Goal: Task Accomplishment & Management: Use online tool/utility

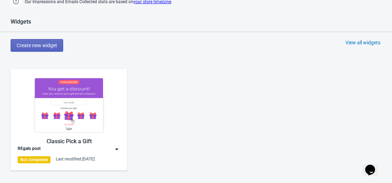
scroll to position [290, 0]
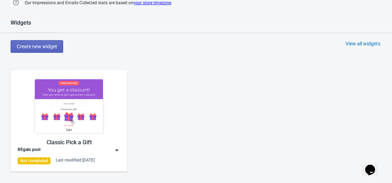
click at [66, 133] on img at bounding box center [69, 106] width 103 height 57
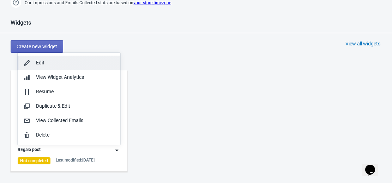
click at [79, 58] on button "Edit" at bounding box center [69, 63] width 103 height 14
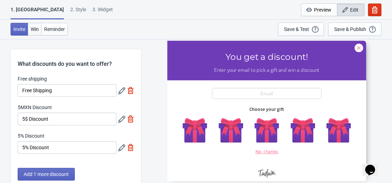
click at [33, 27] on span "Win" at bounding box center [35, 29] width 8 height 6
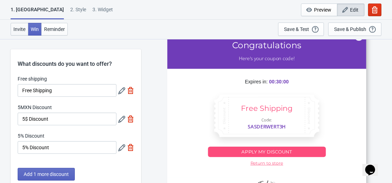
click at [17, 29] on span "Invite" at bounding box center [19, 29] width 12 height 6
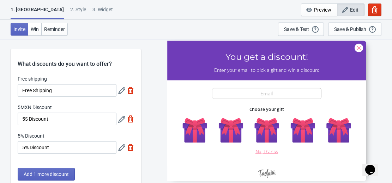
click at [346, 13] on icon "button" at bounding box center [344, 9] width 7 height 7
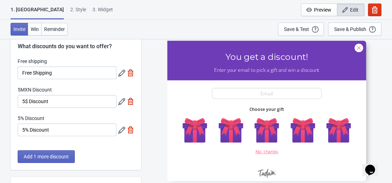
scroll to position [27, 0]
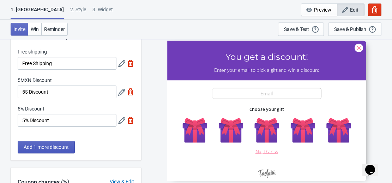
click at [55, 146] on span "Add 1 more discount" at bounding box center [46, 148] width 45 height 6
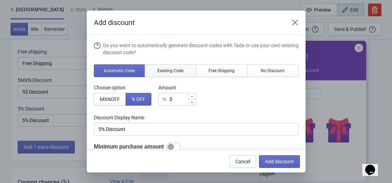
click at [165, 71] on span "Existing Code" at bounding box center [170, 71] width 26 height 6
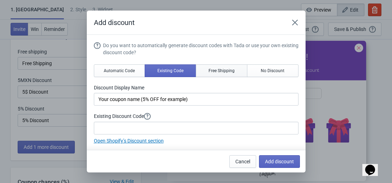
click at [209, 68] on span "Free Shipping" at bounding box center [221, 71] width 26 height 6
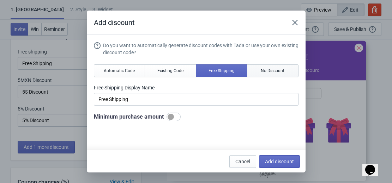
click at [272, 67] on button "No Discount" at bounding box center [273, 71] width 52 height 13
type input "Better luck next time"
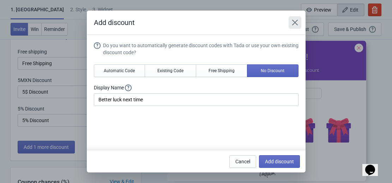
click at [298, 22] on icon "Close" at bounding box center [294, 22] width 7 height 7
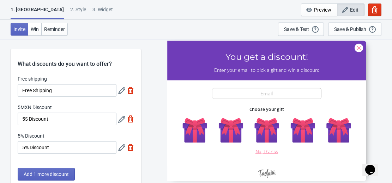
scroll to position [148, 0]
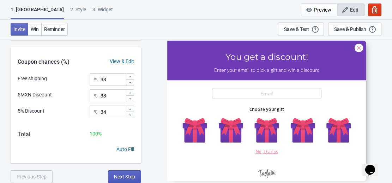
click at [130, 177] on span "Next Step" at bounding box center [124, 177] width 21 height 6
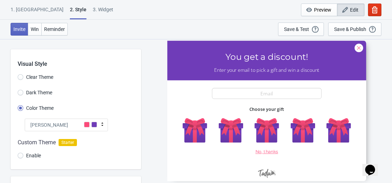
click at [172, 98] on div at bounding box center [266, 111] width 199 height 141
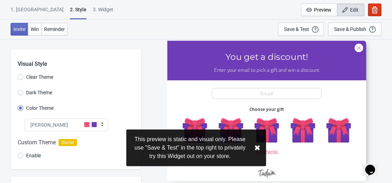
click at [131, 98] on div "Dark Theme" at bounding box center [79, 94] width 123 height 12
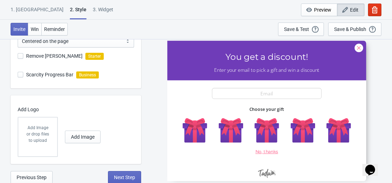
scroll to position [220, 0]
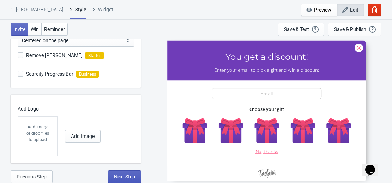
click at [118, 174] on span "Next Step" at bounding box center [124, 177] width 21 height 6
select select "once"
select select "1"
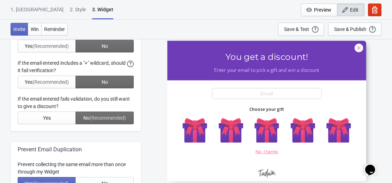
scroll to position [0, 0]
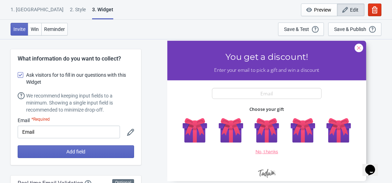
click at [20, 77] on span at bounding box center [21, 75] width 6 height 6
click at [18, 77] on input "Ask visitors for to fill in our questions with this Widget" at bounding box center [18, 78] width 0 height 13
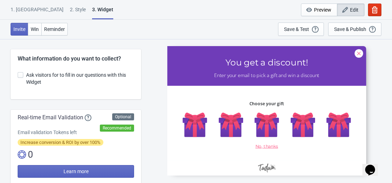
click at [20, 77] on span at bounding box center [21, 75] width 6 height 6
click at [18, 77] on input "Ask visitors for to fill in our questions with this Widget" at bounding box center [18, 78] width 0 height 13
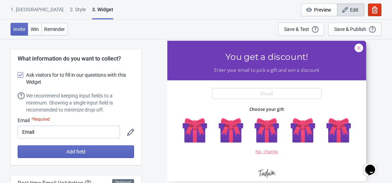
click at [20, 77] on span at bounding box center [21, 75] width 6 height 6
click at [18, 77] on input "Ask visitors for to fill in our questions with this Widget" at bounding box center [18, 78] width 0 height 13
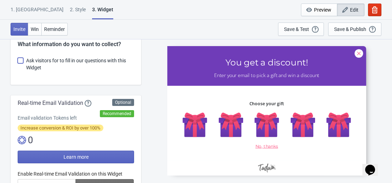
scroll to position [14, 0]
click at [24, 64] on label "Ask visitors for to fill in our questions with this Widget" at bounding box center [76, 64] width 116 height 17
click at [18, 64] on input "Ask visitors for to fill in our questions with this Widget" at bounding box center [18, 64] width 0 height 13
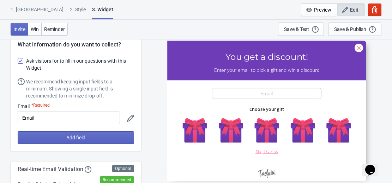
click at [24, 64] on label "Ask visitors for to fill in our questions with this Widget" at bounding box center [76, 64] width 116 height 17
click at [18, 64] on input "Ask visitors for to fill in our questions with this Widget" at bounding box center [18, 64] width 0 height 13
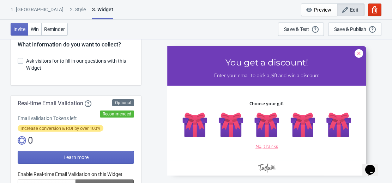
click at [24, 64] on label "Ask visitors for to fill in our questions with this Widget" at bounding box center [76, 64] width 116 height 17
click at [18, 64] on input "Ask visitors for to fill in our questions with this Widget" at bounding box center [18, 64] width 0 height 13
checkbox input "true"
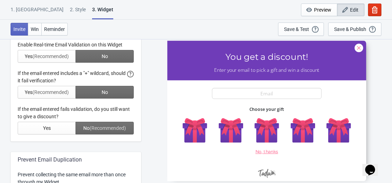
scroll to position [209, 0]
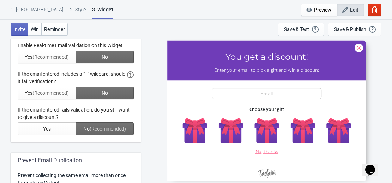
click at [64, 60] on div at bounding box center [76, 88] width 116 height 93
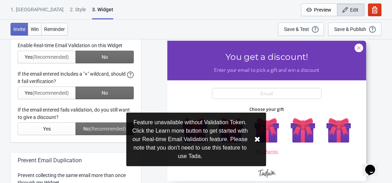
click at [253, 140] on div "Feature unavailable without Validation Token. Click the Learn more button to ge…" at bounding box center [196, 140] width 140 height 54
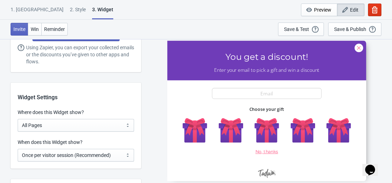
scroll to position [509, 0]
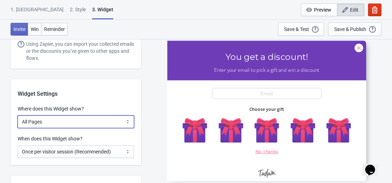
click at [115, 124] on select "All Pages All Product Pages All Blog Pages All Static Pages Specific Product(s)…" at bounding box center [76, 122] width 116 height 13
click at [18, 116] on select "All Pages All Product Pages All Blog Pages All Static Pages Specific Product(s)…" at bounding box center [76, 122] width 116 height 13
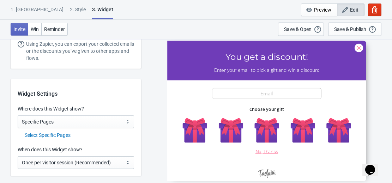
click at [65, 136] on div "Select Specific Pages" at bounding box center [79, 135] width 109 height 7
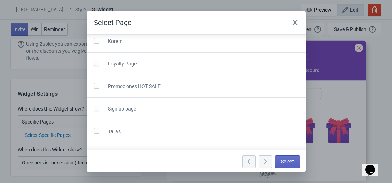
scroll to position [83, 0]
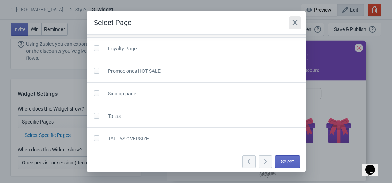
click at [301, 18] on button "Close" at bounding box center [295, 22] width 13 height 13
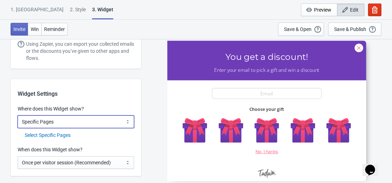
click at [62, 126] on select "All Pages All Product Pages All Blog Pages All Static Pages Specific Product(s)…" at bounding box center [76, 122] width 116 height 13
select select "specificURL"
click at [18, 116] on select "All Pages All Product Pages All Blog Pages All Static Pages Specific Product(s)…" at bounding box center [76, 122] width 116 height 13
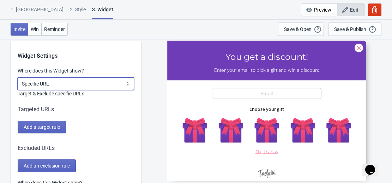
scroll to position [554, 0]
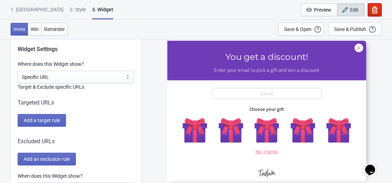
click at [375, 12] on icon "button" at bounding box center [375, 9] width 6 height 7
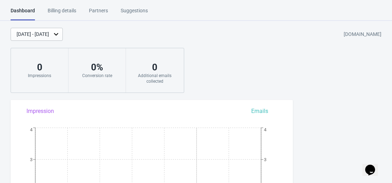
scroll to position [275, 0]
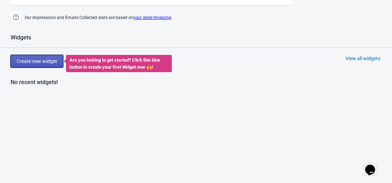
click at [44, 57] on button "Create new widget" at bounding box center [37, 61] width 53 height 13
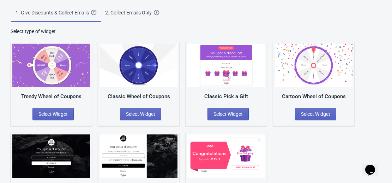
scroll to position [58, 0]
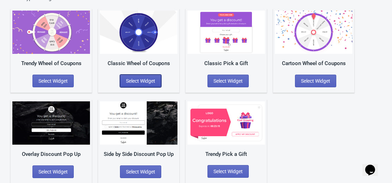
click at [154, 81] on span "Select Widget" at bounding box center [140, 81] width 29 height 6
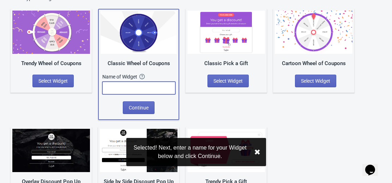
click at [154, 82] on input "text" at bounding box center [138, 88] width 73 height 13
type input "JKMK"
click at [147, 105] on span "Continue" at bounding box center [139, 108] width 20 height 6
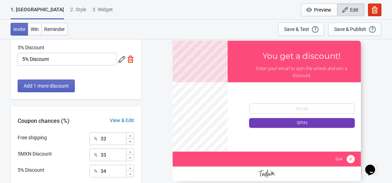
scroll to position [148, 0]
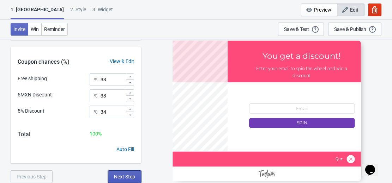
click at [128, 175] on span "Next Step" at bounding box center [124, 177] width 21 height 6
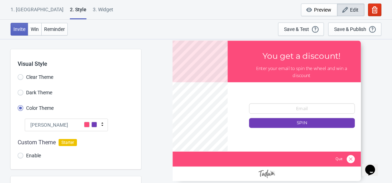
scroll to position [252, 0]
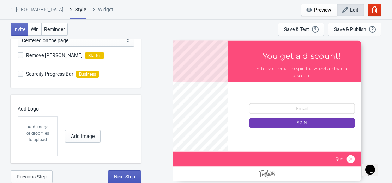
click at [129, 177] on span "Next Step" at bounding box center [124, 177] width 21 height 6
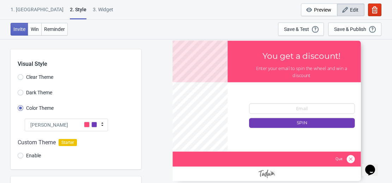
select select "once"
select select "1"
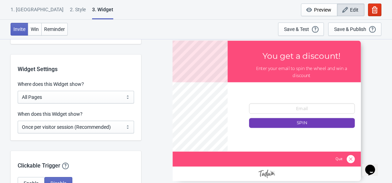
scroll to position [520, 0]
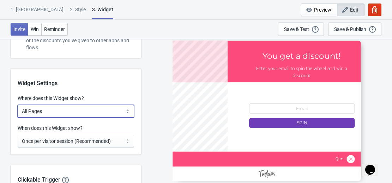
click at [114, 116] on select "All Pages All Product Pages All Blog Pages All Static Pages Specific Product(s)…" at bounding box center [76, 111] width 116 height 13
click at [172, 84] on div "SASDERWERT3H You get a discount! Enter your email to spin the wheel and win a d…" at bounding box center [267, 111] width 244 height 144
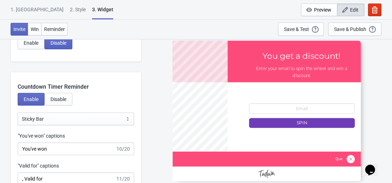
scroll to position [851, 0]
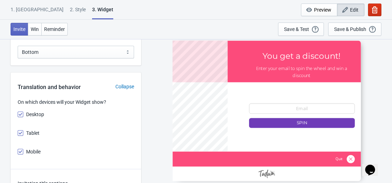
click at [372, 9] on icon "button" at bounding box center [375, 9] width 6 height 7
